Goal: Transaction & Acquisition: Purchase product/service

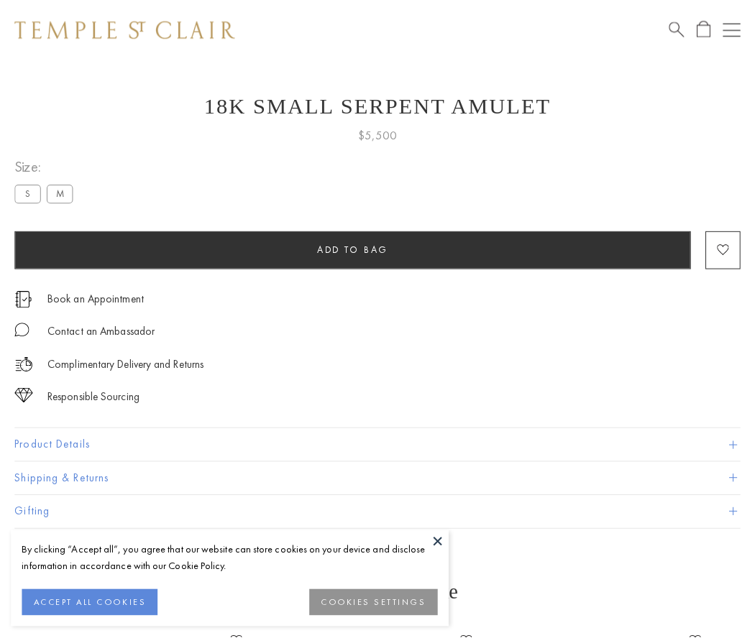
scroll to position [57, 0]
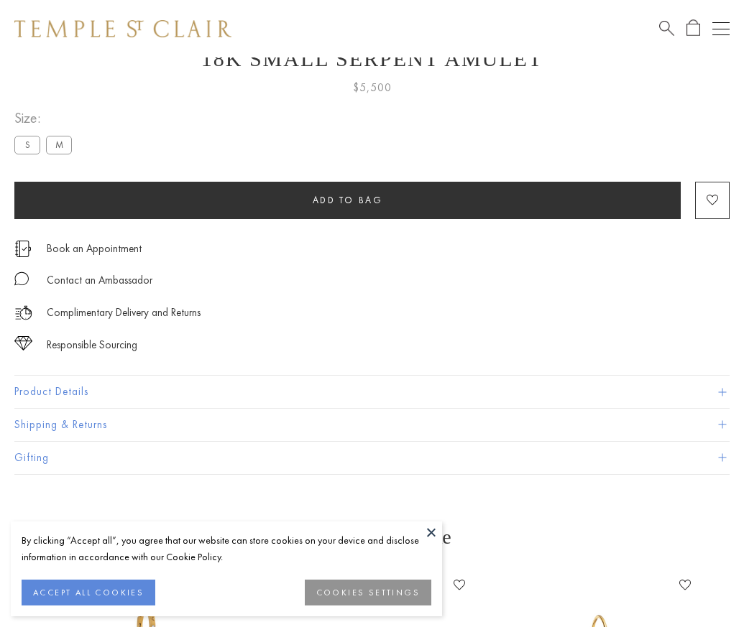
click at [347, 200] on span "Add to bag" at bounding box center [348, 200] width 70 height 12
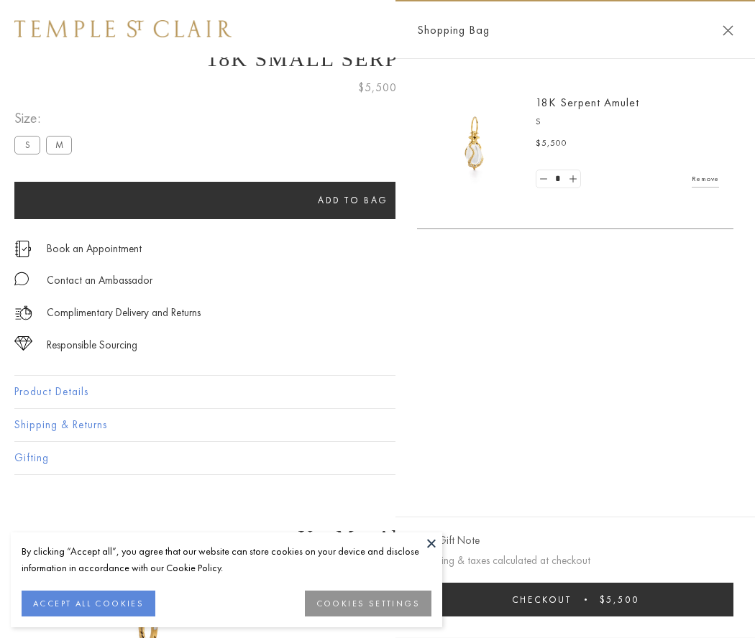
click at [575, 599] on button "Checkout $5,500" at bounding box center [575, 600] width 316 height 34
